Goal: Communication & Community: Answer question/provide support

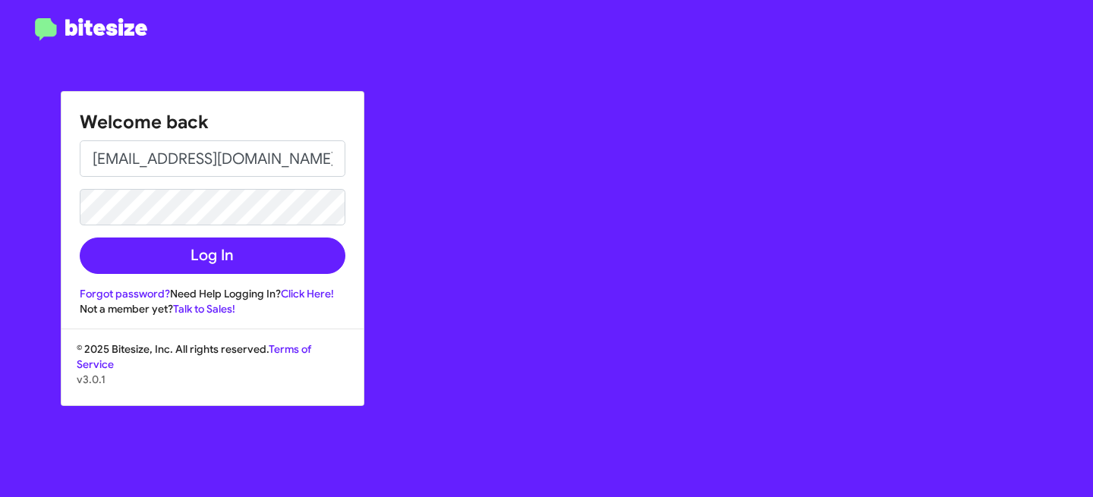
type input "[EMAIL_ADDRESS][DOMAIN_NAME]"
click at [80, 238] on button "Log In" at bounding box center [213, 256] width 266 height 36
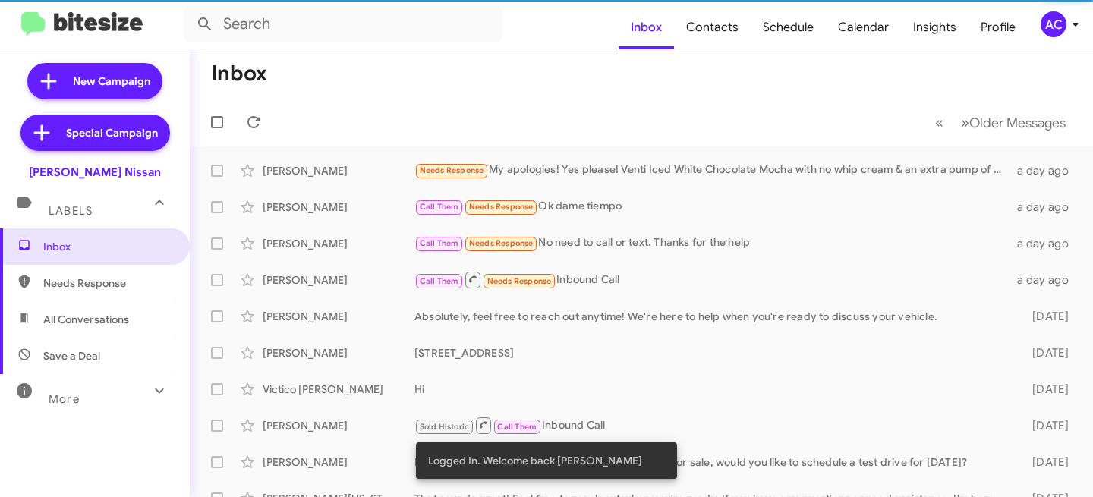
click at [1065, 14] on span "AC" at bounding box center [1063, 24] width 46 height 26
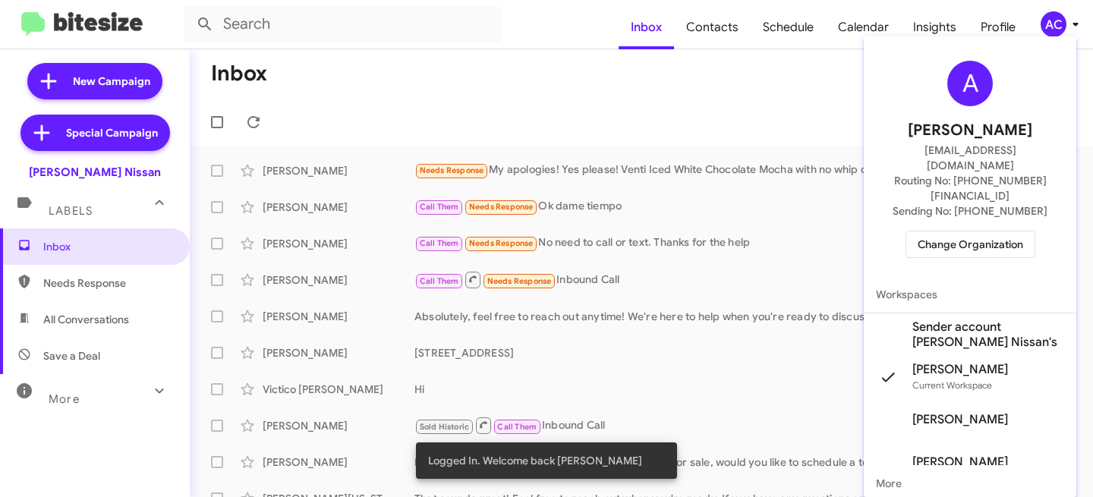
drag, startPoint x: 953, startPoint y: 198, endPoint x: 949, endPoint y: 205, distance: 7.8
click at [949, 204] on div "A Abhishek Chawla abhishek@bitesize.co Routing No: +1 (281) 699-5028 Sending No…" at bounding box center [970, 160] width 213 height 234
click at [949, 232] on span "Change Organization" at bounding box center [971, 245] width 106 height 26
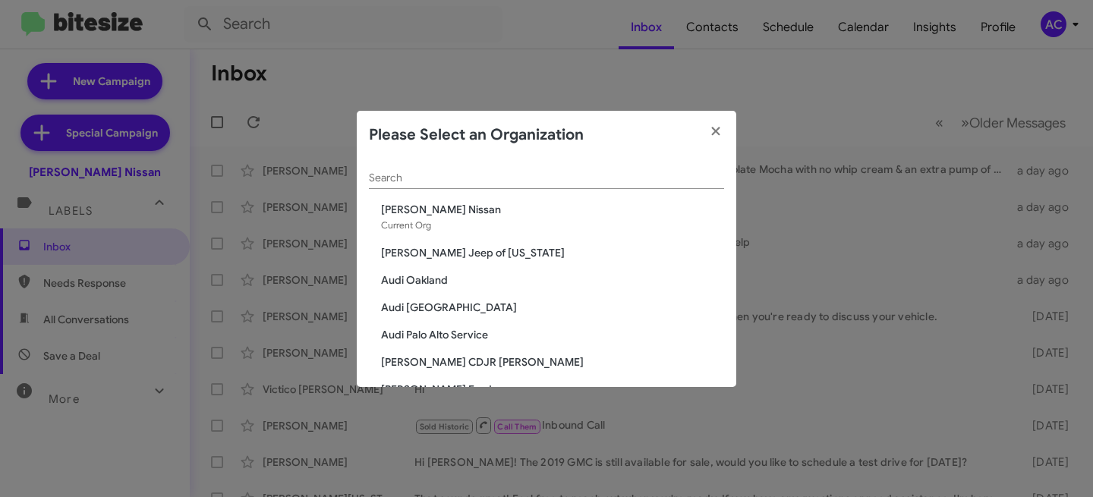
click at [560, 163] on div "Search" at bounding box center [546, 174] width 355 height 30
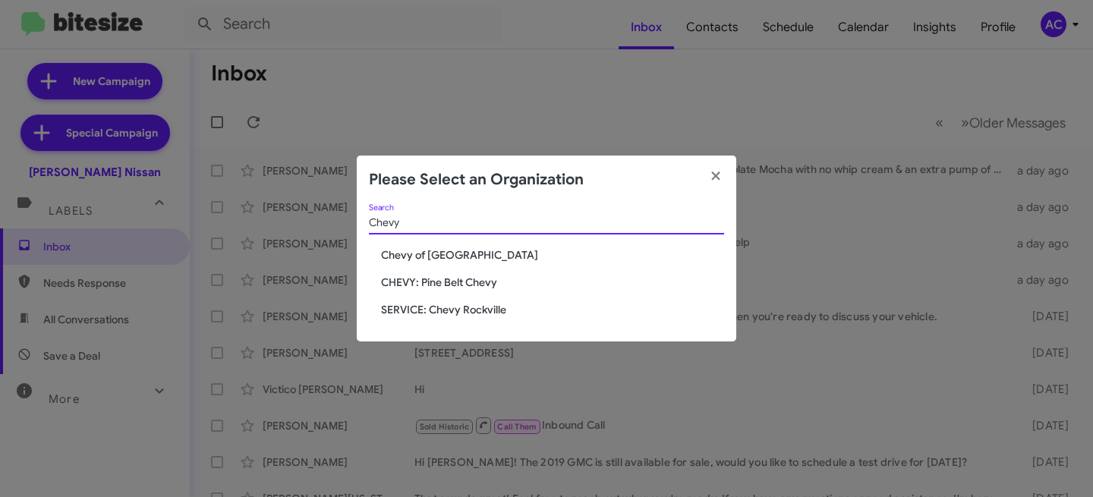
type input "Chevy"
click at [440, 259] on span "Chevy of [GEOGRAPHIC_DATA]" at bounding box center [552, 255] width 343 height 15
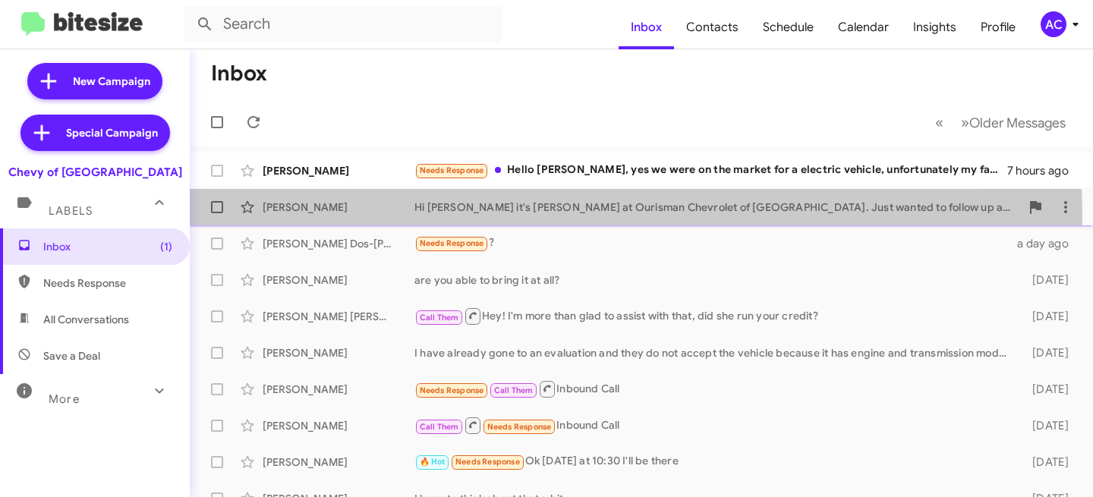
click at [548, 215] on div "[PERSON_NAME] Hi [PERSON_NAME] it's [PERSON_NAME] at Ourisman Chevrolet of [GEO…" at bounding box center [641, 207] width 879 height 30
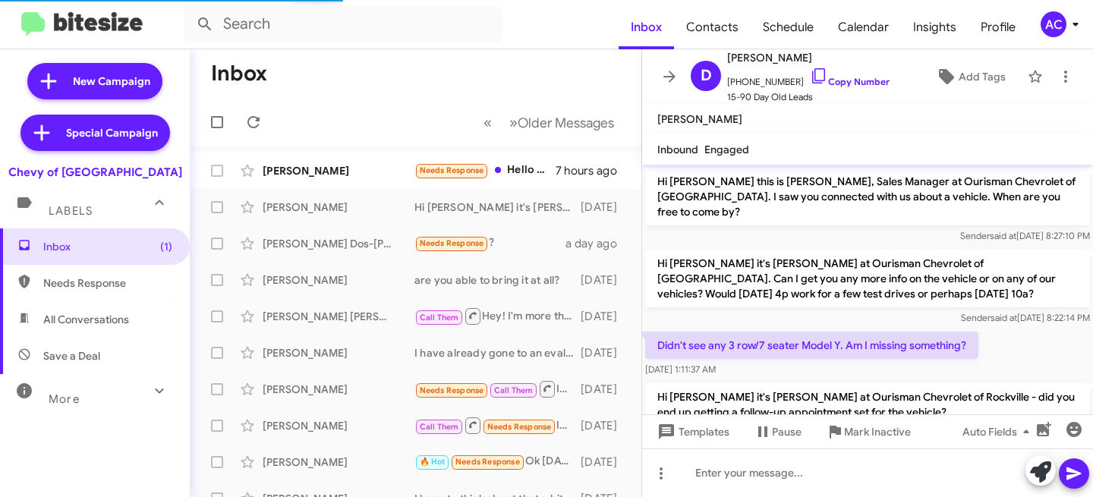
scroll to position [103, 0]
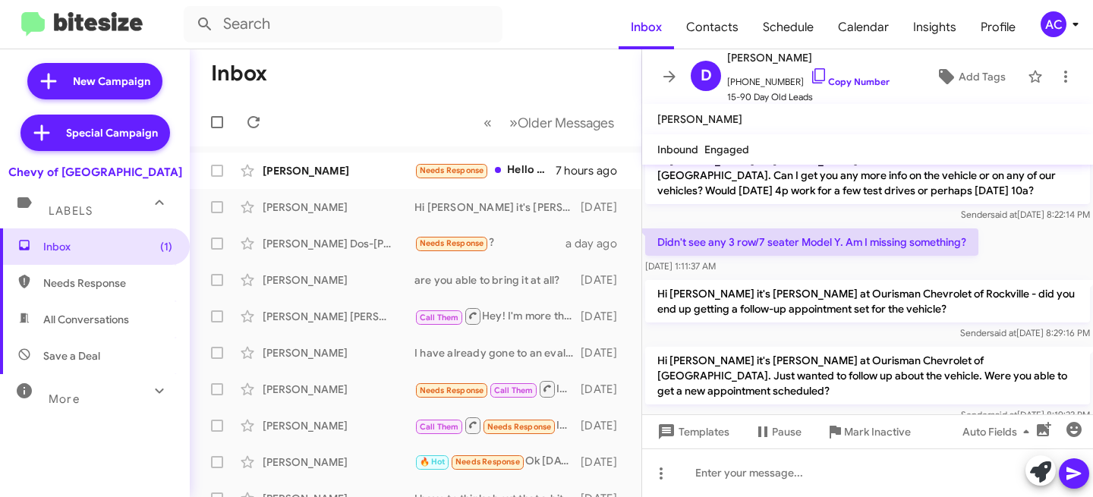
drag, startPoint x: 915, startPoint y: 385, endPoint x: 1093, endPoint y: 388, distance: 177.7
click at [1093, 388] on cdk-virtual-scroll-viewport "Hi [PERSON_NAME] this is [PERSON_NAME], Sales Manager at Ourisman Chevrolet of …" at bounding box center [867, 290] width 451 height 250
drag, startPoint x: 649, startPoint y: 251, endPoint x: 746, endPoint y: 264, distance: 98.0
click at [746, 264] on div "Hi [PERSON_NAME] this is [PERSON_NAME], Sales Manager at Ourisman Chevrolet of …" at bounding box center [867, 243] width 451 height 364
drag, startPoint x: 889, startPoint y: 377, endPoint x: 1043, endPoint y: 396, distance: 155.3
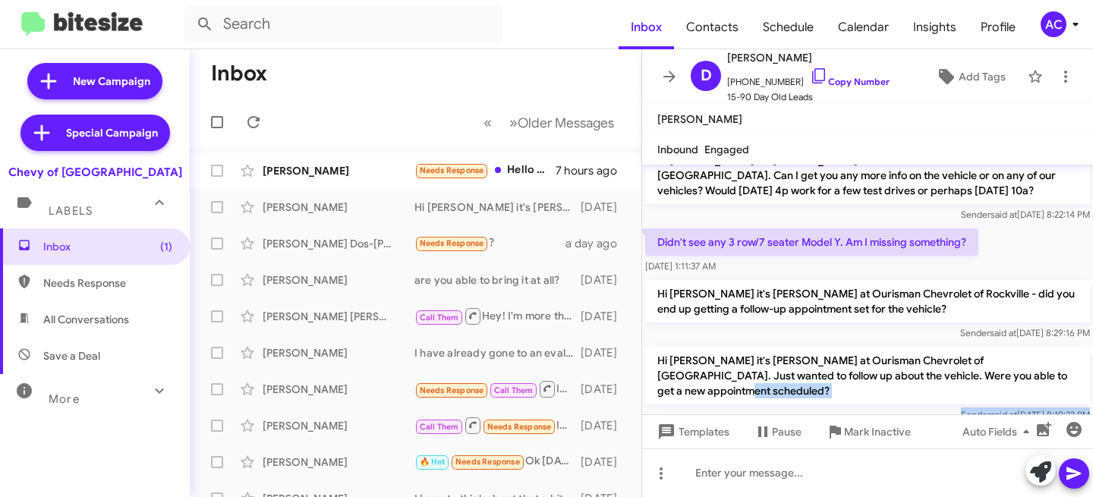
click at [1043, 396] on cdk-virtual-scroll-viewport "Hi [PERSON_NAME] this is [PERSON_NAME], Sales Manager at Ourisman Chevrolet of …" at bounding box center [867, 290] width 451 height 250
drag, startPoint x: 644, startPoint y: 252, endPoint x: 755, endPoint y: 260, distance: 111.9
click at [755, 260] on div "Didn't see any 3 row/7 seater Model Y. Am I missing something? [DATE] 1:11:37 AM" at bounding box center [867, 251] width 451 height 52
drag, startPoint x: 657, startPoint y: 347, endPoint x: 1076, endPoint y: 386, distance: 420.9
click at [1076, 386] on div "Hi [PERSON_NAME] it's [PERSON_NAME] at Ourisman Chevrolet of [GEOGRAPHIC_DATA].…" at bounding box center [867, 385] width 445 height 76
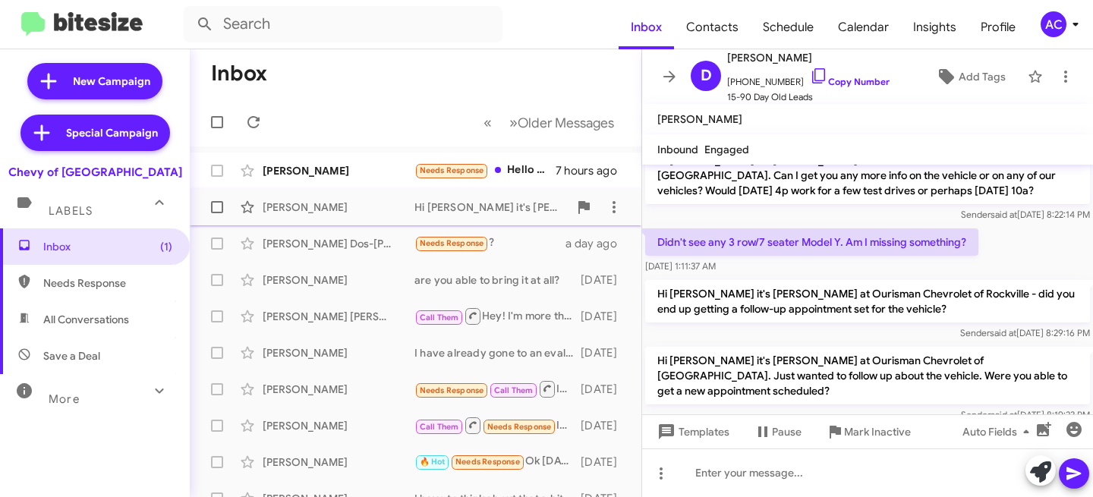
click at [304, 218] on div "[PERSON_NAME] Hi [PERSON_NAME] it's [PERSON_NAME] at Ourisman Chevrolet of [GEO…" at bounding box center [415, 207] width 427 height 30
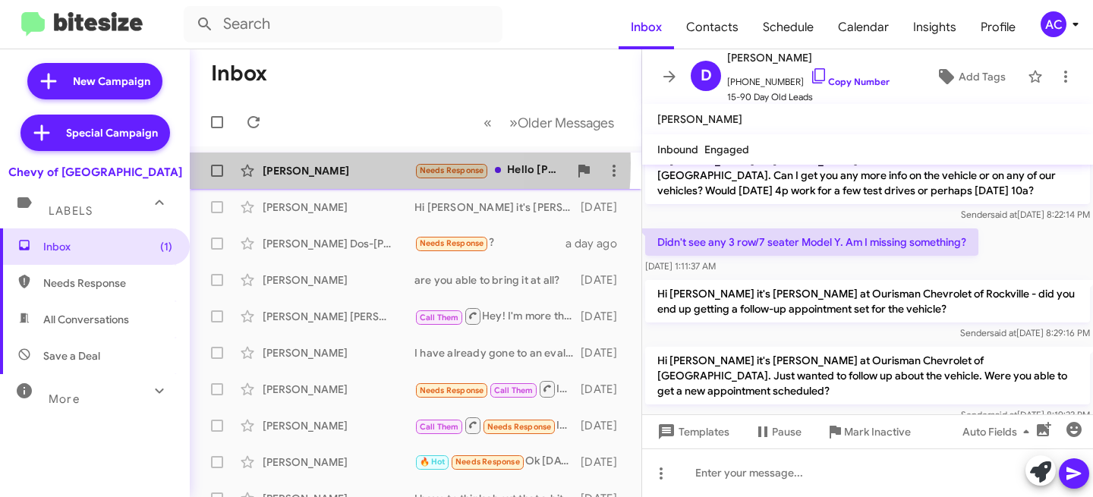
click at [288, 163] on div "[PERSON_NAME]" at bounding box center [339, 170] width 152 height 15
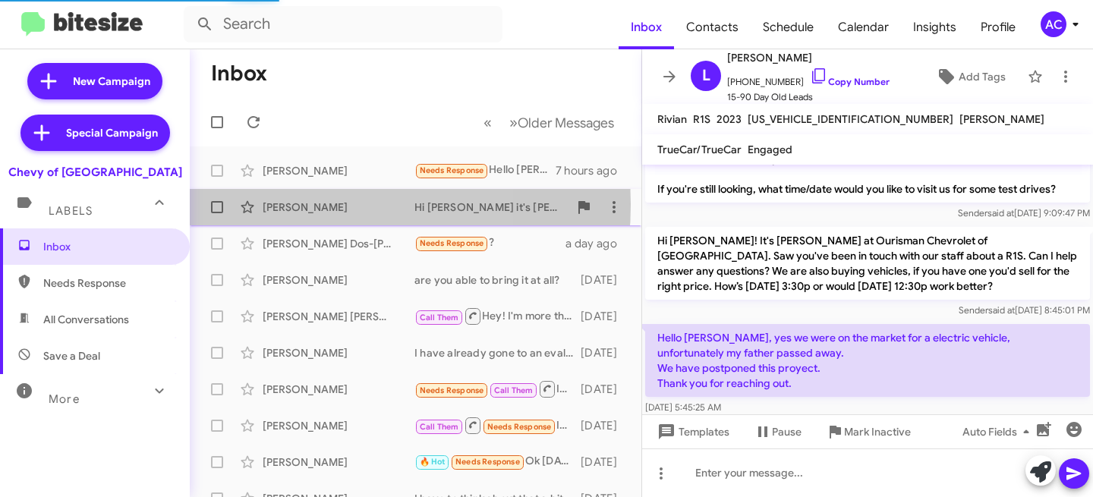
click at [282, 204] on div "[PERSON_NAME]" at bounding box center [339, 207] width 152 height 15
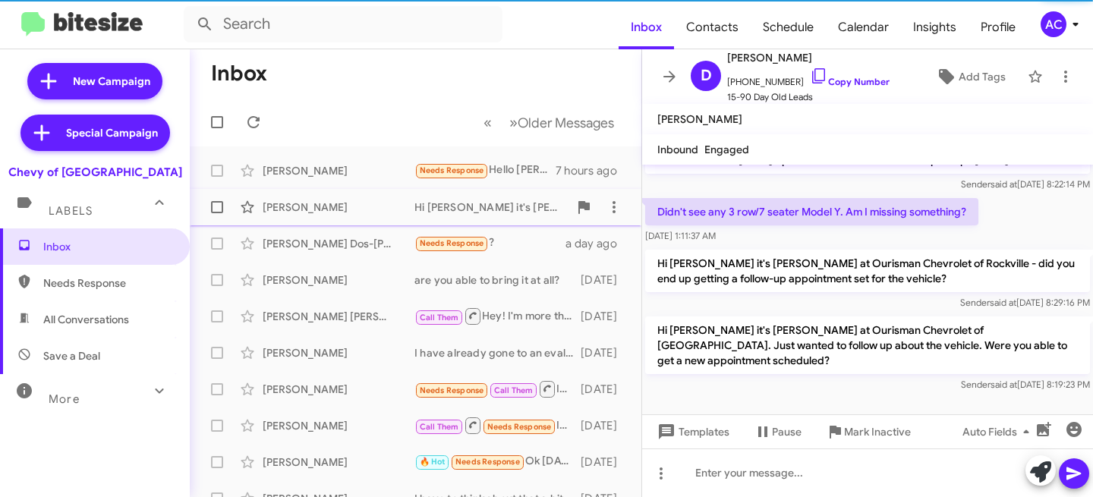
scroll to position [103, 0]
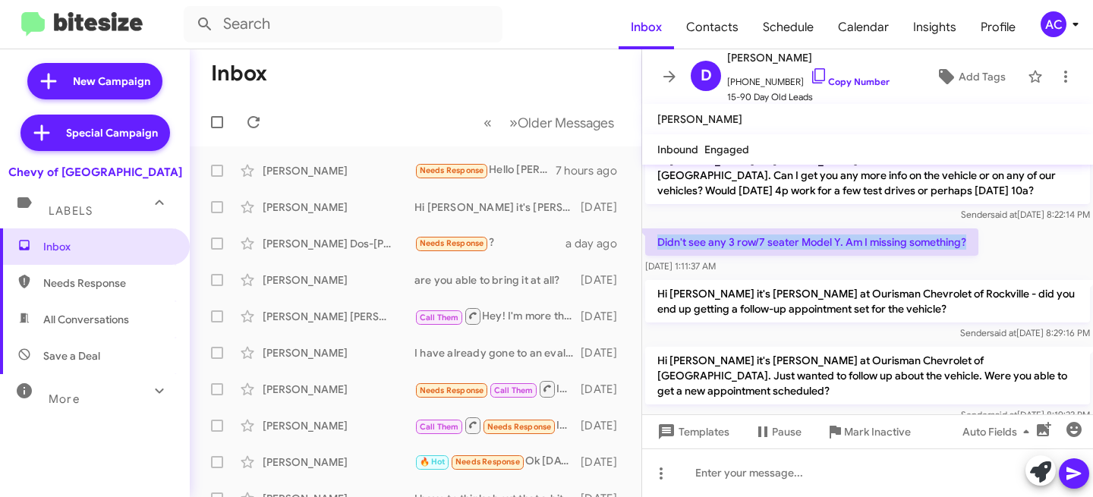
drag, startPoint x: 657, startPoint y: 225, endPoint x: 970, endPoint y: 225, distance: 312.0
click at [970, 229] on p "Didn't see any 3 row/7 seater Model Y. Am I missing something?" at bounding box center [811, 242] width 333 height 27
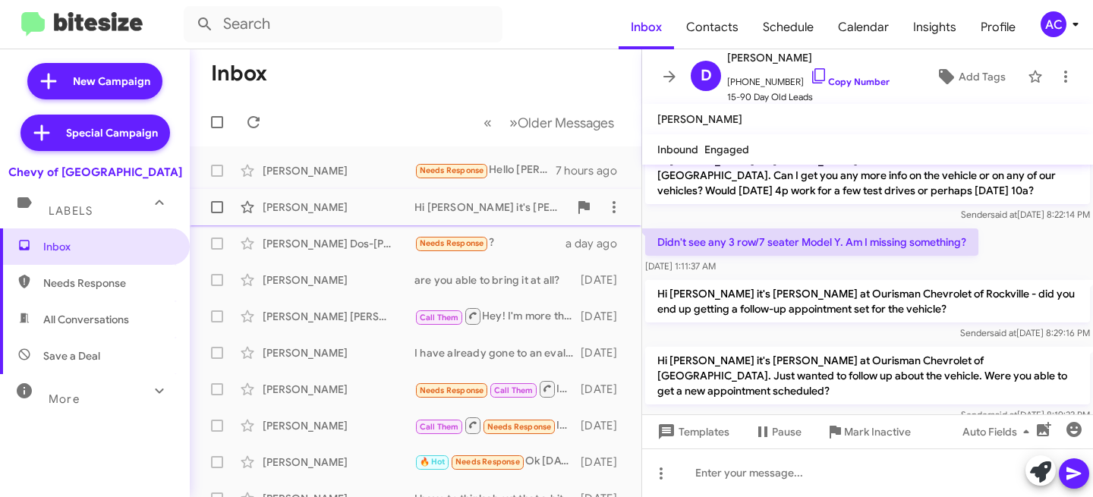
click at [328, 207] on div "[PERSON_NAME]" at bounding box center [339, 207] width 152 height 15
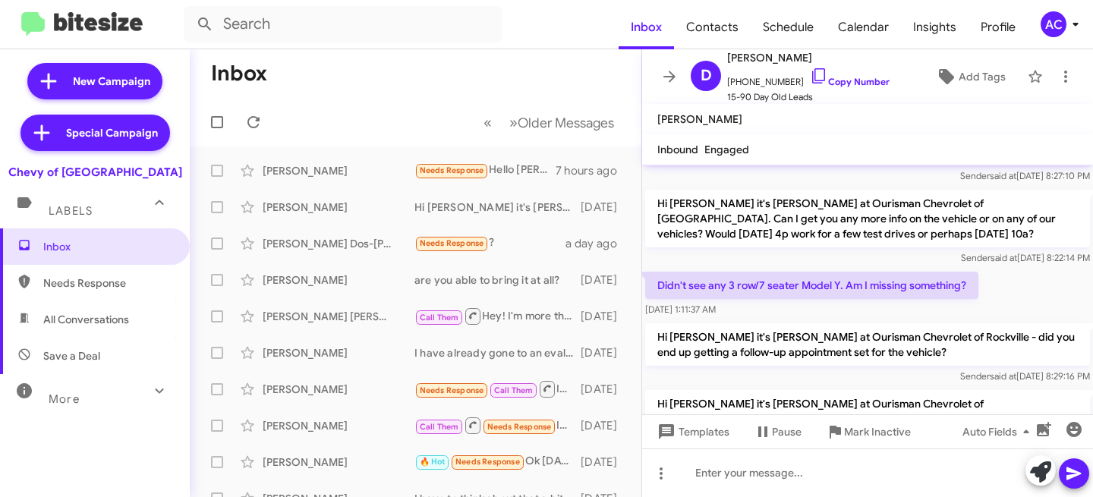
scroll to position [0, 0]
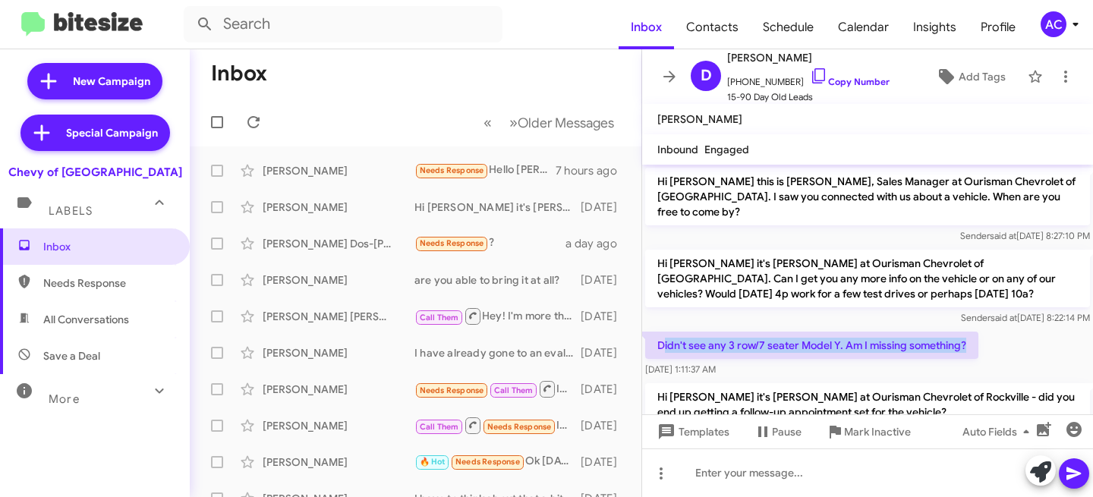
drag, startPoint x: 662, startPoint y: 331, endPoint x: 978, endPoint y: 340, distance: 316.0
click at [978, 340] on p "Didn't see any 3 row/7 seater Model Y. Am I missing something?" at bounding box center [811, 345] width 333 height 27
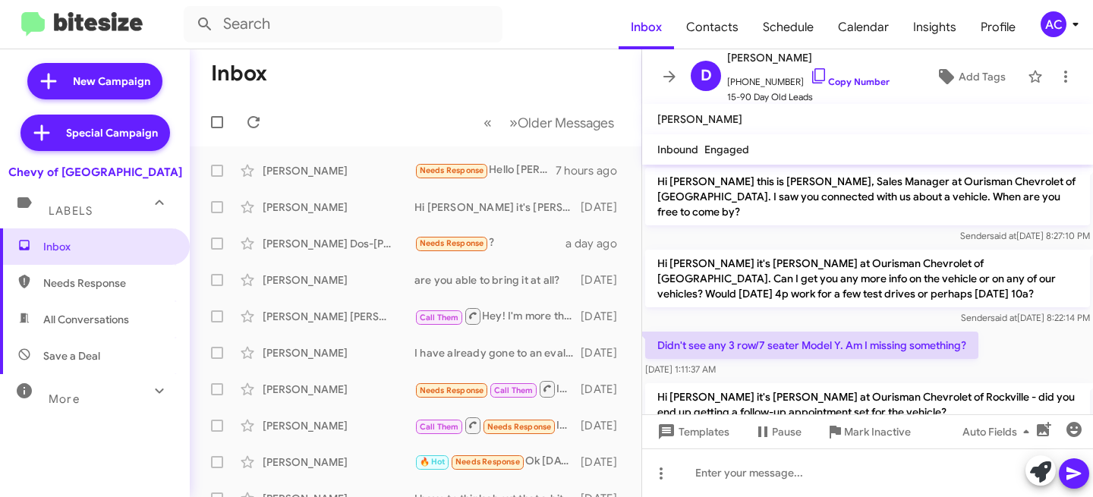
click at [819, 362] on div "[DATE] 1:11:37 AM" at bounding box center [811, 369] width 333 height 15
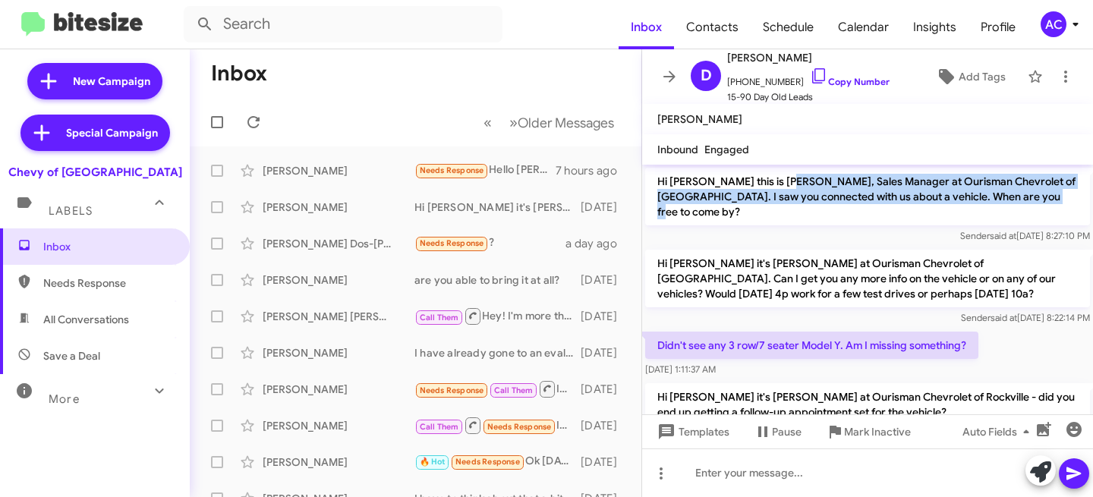
drag, startPoint x: 780, startPoint y: 178, endPoint x: 1038, endPoint y: 205, distance: 259.6
click at [1038, 205] on p "Hi [PERSON_NAME] this is [PERSON_NAME], Sales Manager at Ourisman Chevrolet of …" at bounding box center [867, 197] width 445 height 58
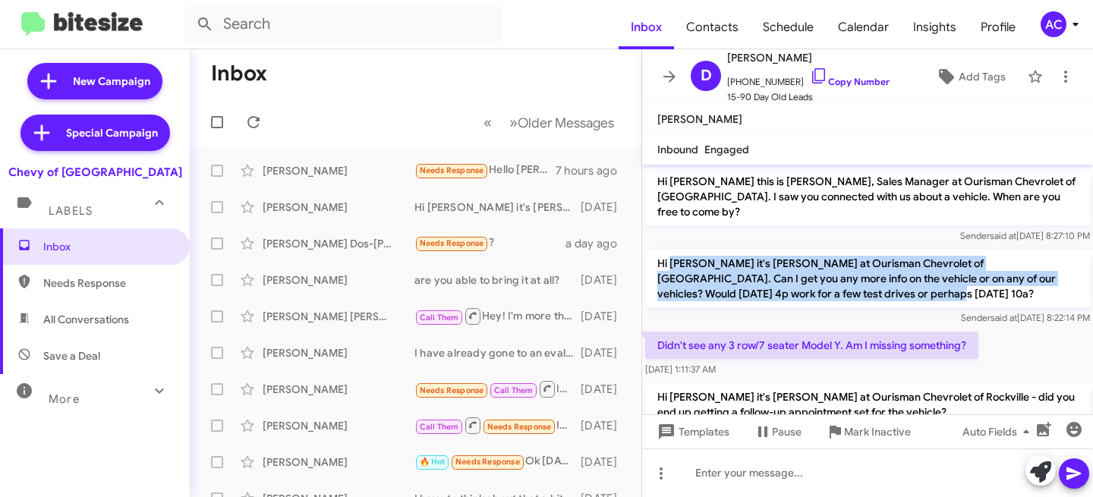
drag, startPoint x: 672, startPoint y: 243, endPoint x: 863, endPoint y: 281, distance: 195.1
click at [863, 281] on p "Hi [PERSON_NAME] it's [PERSON_NAME] at Ourisman Chevrolet of [GEOGRAPHIC_DATA].…" at bounding box center [867, 279] width 445 height 58
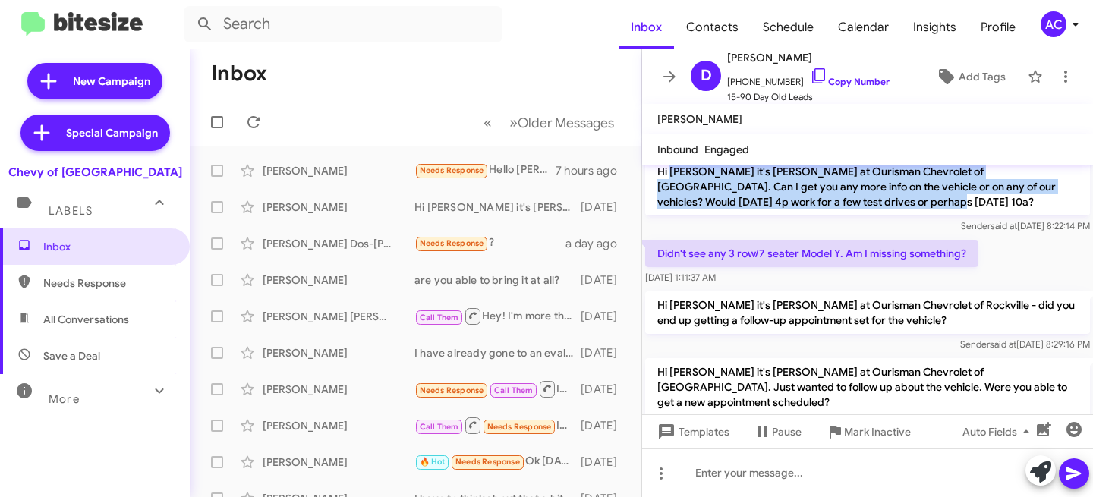
scroll to position [103, 0]
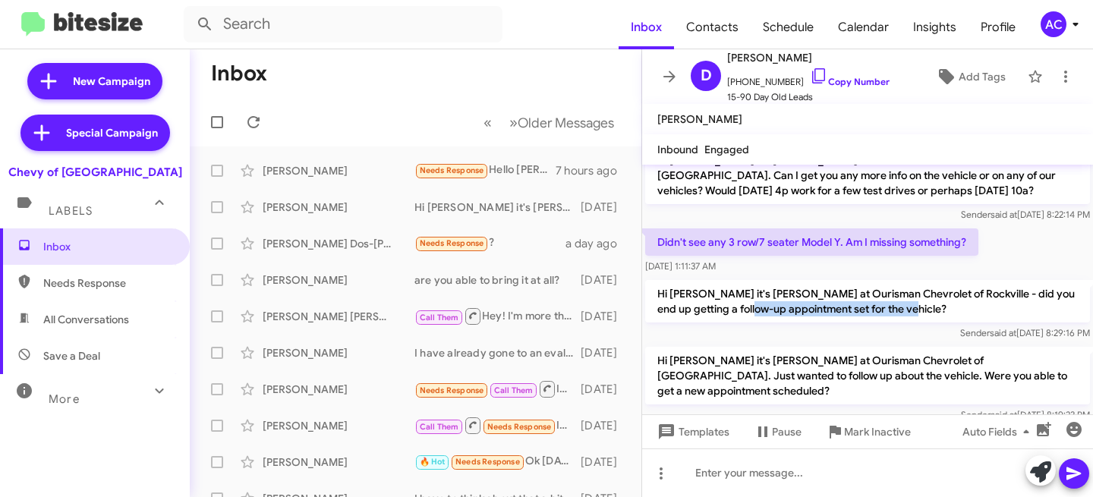
drag, startPoint x: 752, startPoint y: 288, endPoint x: 916, endPoint y: 298, distance: 163.5
click at [916, 298] on p "Hi [PERSON_NAME] it's [PERSON_NAME] at Ourisman Chevrolet of Rockville - did yo…" at bounding box center [867, 301] width 445 height 43
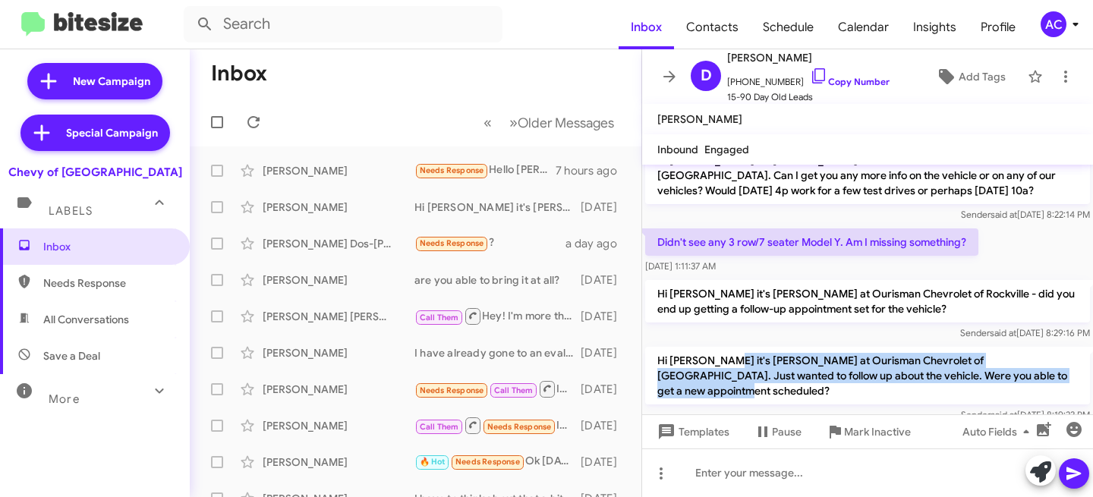
drag, startPoint x: 720, startPoint y: 351, endPoint x: 995, endPoint y: 372, distance: 275.7
click at [995, 372] on p "Hi [PERSON_NAME] it's [PERSON_NAME] at Ourisman Chevrolet of [GEOGRAPHIC_DATA].…" at bounding box center [867, 376] width 445 height 58
